Goal: Check status: Check status

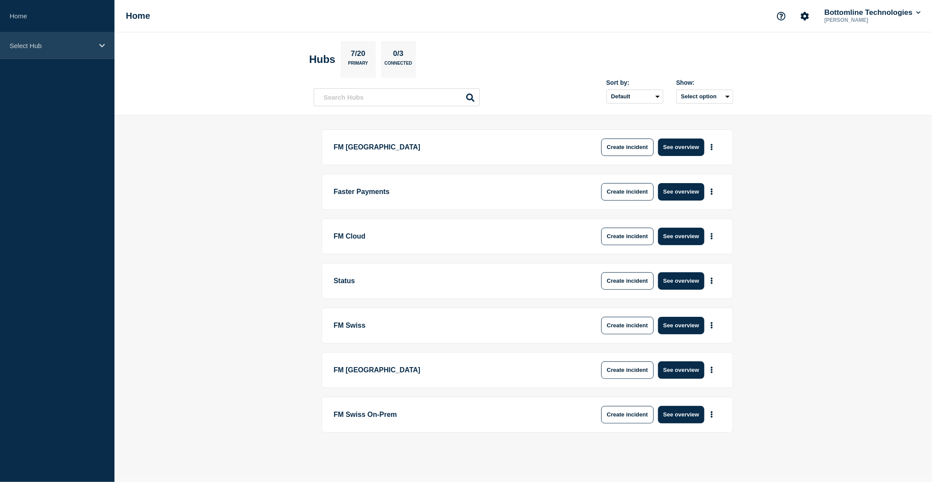
click at [41, 48] on p "Select Hub" at bounding box center [52, 45] width 84 height 7
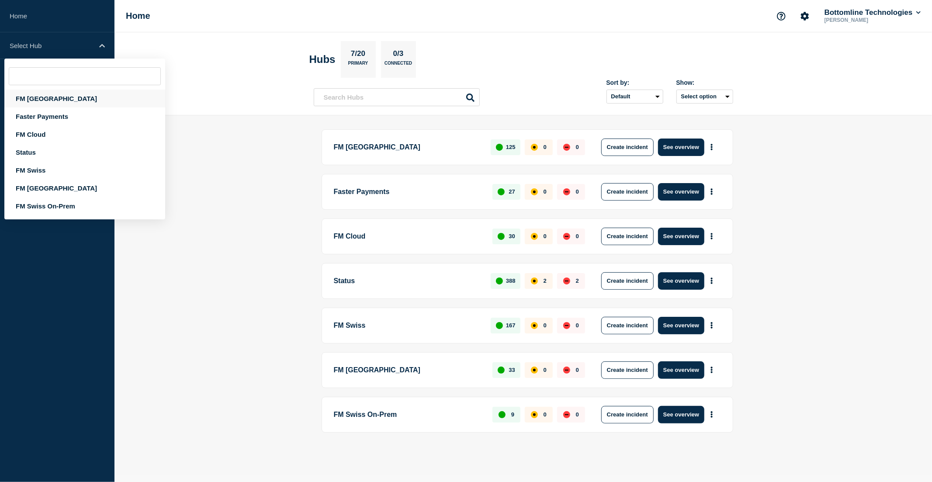
click at [46, 95] on div "FM [GEOGRAPHIC_DATA]" at bounding box center [84, 99] width 161 height 18
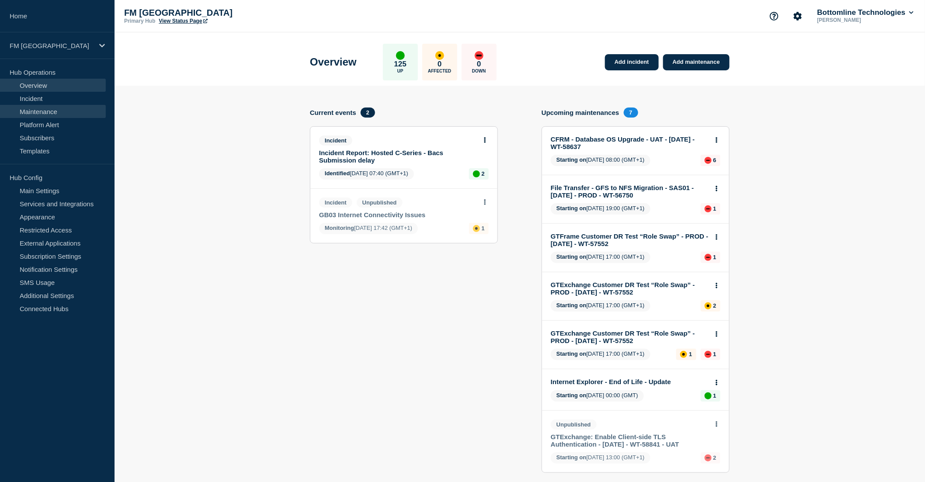
click at [52, 111] on link "Maintenance" at bounding box center [53, 111] width 106 height 13
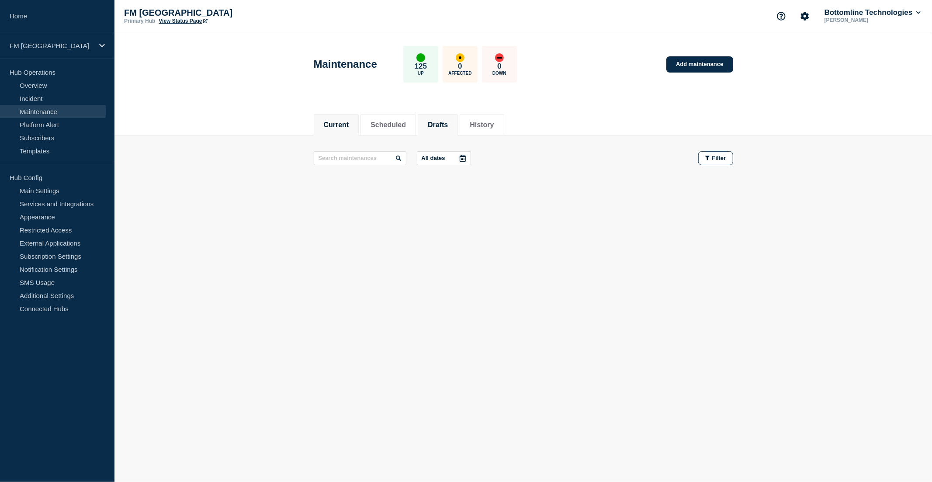
click at [448, 125] on button "Drafts" at bounding box center [438, 125] width 20 height 8
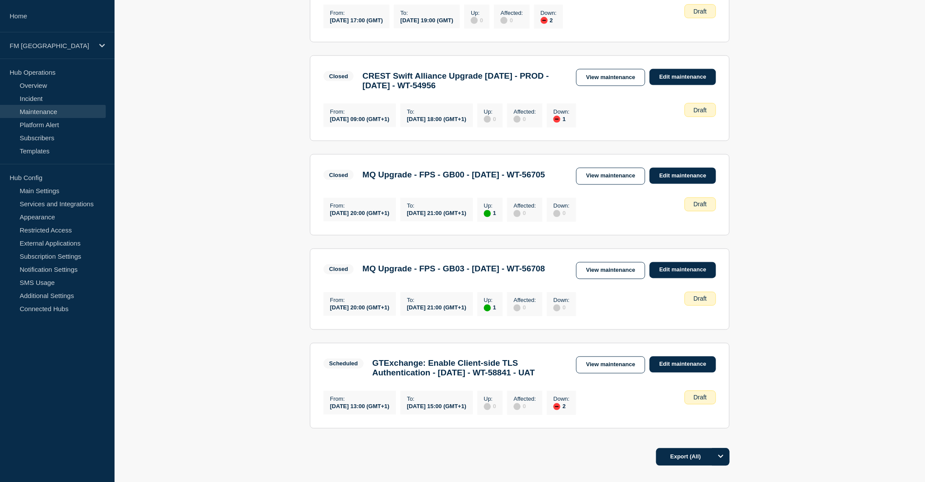
scroll to position [491, 0]
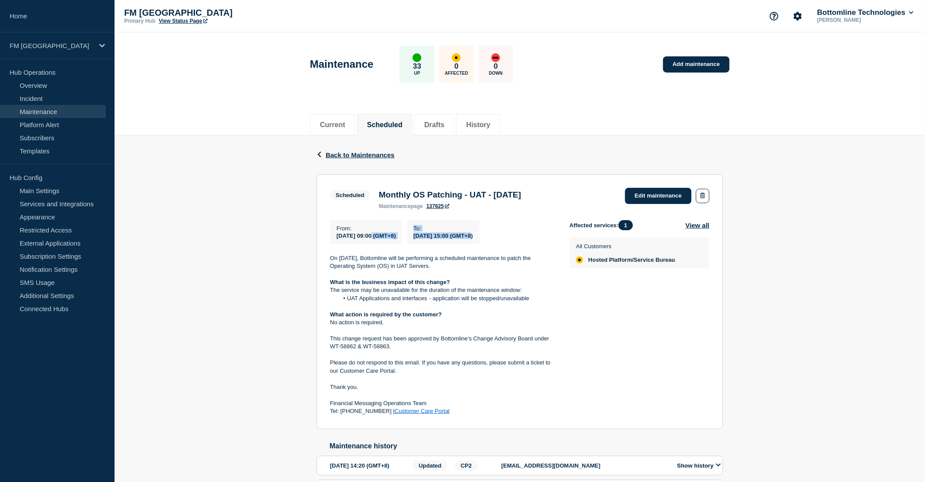
drag, startPoint x: 375, startPoint y: 235, endPoint x: 496, endPoint y: 233, distance: 120.7
click at [496, 233] on div "From : [DATE] 09:00 (GMT+8) To : [DATE] 15:00 (GMT+8)" at bounding box center [450, 232] width 240 height 24
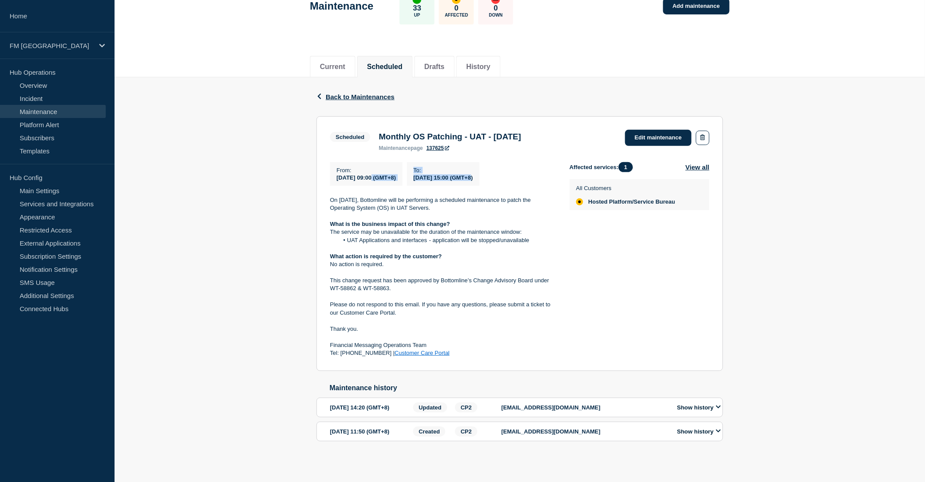
scroll to position [76, 0]
click at [449, 176] on div "From : [DATE] 09:00 (GMT+8) To : [DATE] 15:00 (GMT+8) On [DATE], Bottomline wil…" at bounding box center [450, 259] width 240 height 195
